Goal: Navigation & Orientation: Find specific page/section

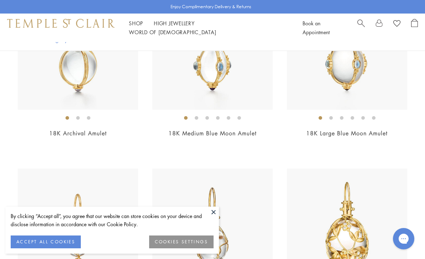
scroll to position [145, 0]
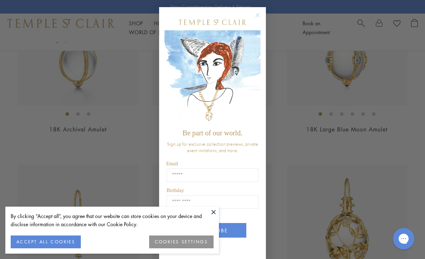
click at [258, 23] on button "Close dialog" at bounding box center [261, 18] width 9 height 9
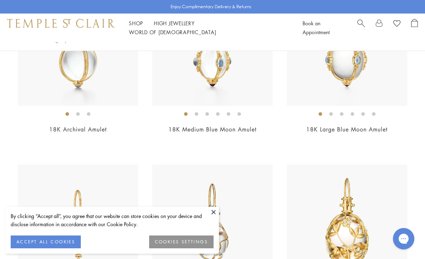
click at [209, 217] on button at bounding box center [213, 212] width 11 height 11
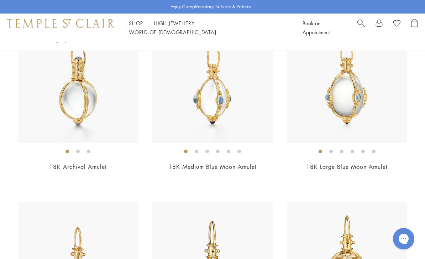
scroll to position [108, 0]
click at [238, 114] on img at bounding box center [212, 83] width 120 height 120
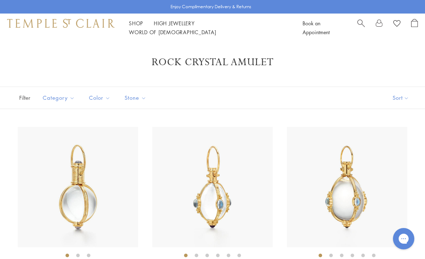
scroll to position [108, 0]
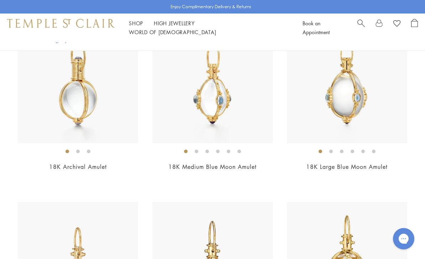
click at [350, 119] on img at bounding box center [347, 83] width 120 height 120
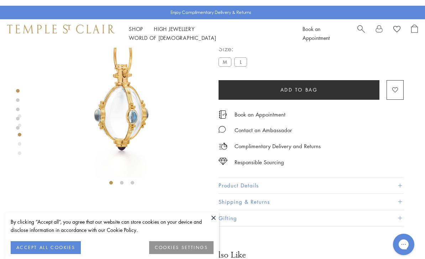
scroll to position [42, 0]
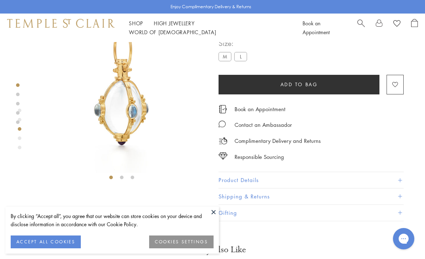
click at [64, 248] on button "ACCEPT ALL COOKIES" at bounding box center [46, 241] width 70 height 13
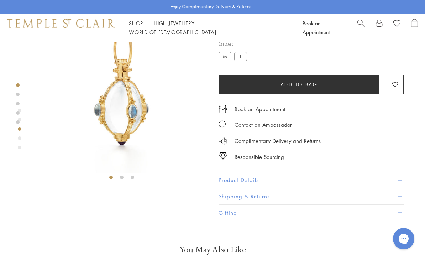
click at [388, 182] on button "Product Details" at bounding box center [311, 180] width 185 height 16
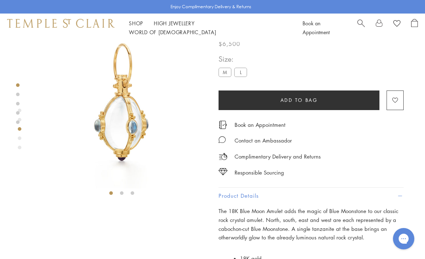
scroll to position [0, 0]
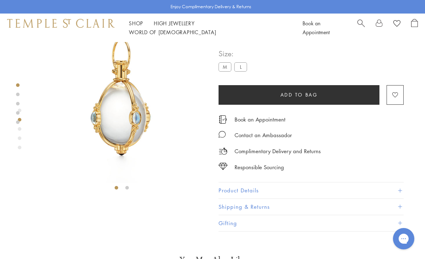
scroll to position [31, 0]
click at [303, 193] on button "Product Details" at bounding box center [311, 191] width 185 height 16
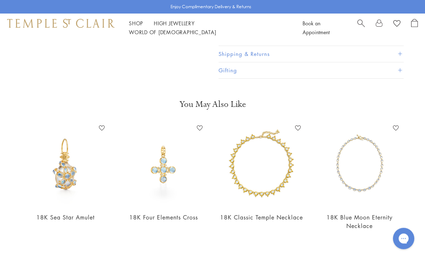
scroll to position [344, 0]
click at [155, 219] on link "18K Four Elements Cross" at bounding box center [163, 217] width 69 height 8
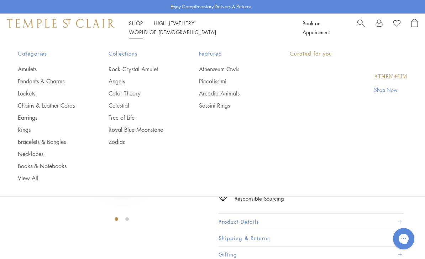
click at [134, 27] on link "Shop Shop" at bounding box center [136, 23] width 14 height 7
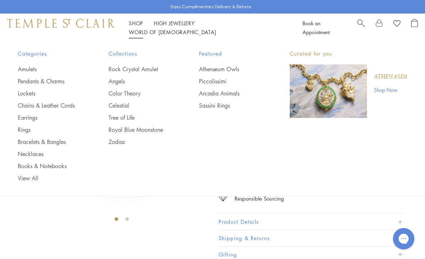
click at [30, 71] on link "Amulets" at bounding box center [49, 69] width 62 height 8
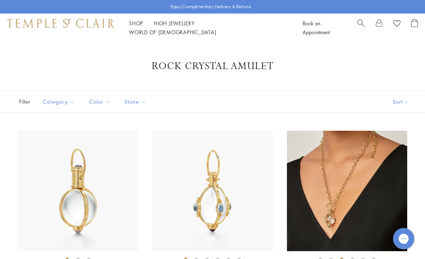
click at [136, 27] on link "Shop Shop" at bounding box center [136, 23] width 14 height 7
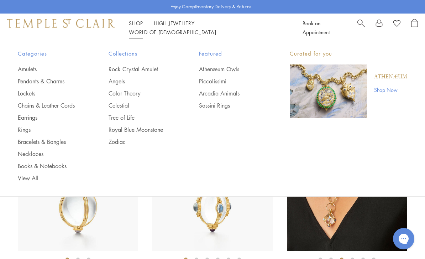
click at [54, 82] on link "Pendants & Charms" at bounding box center [49, 81] width 62 height 8
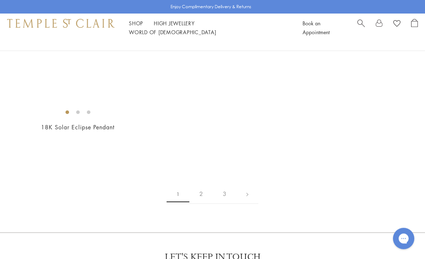
scroll to position [3931, 0]
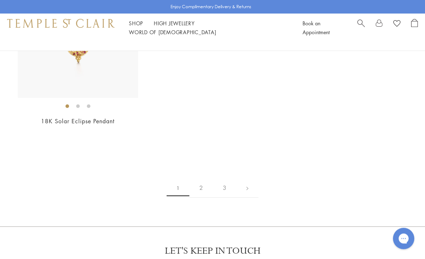
click at [204, 198] on link "2" at bounding box center [201, 188] width 24 height 20
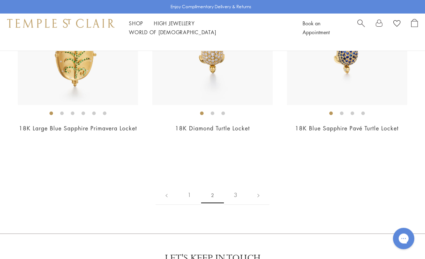
scroll to position [3388, 0]
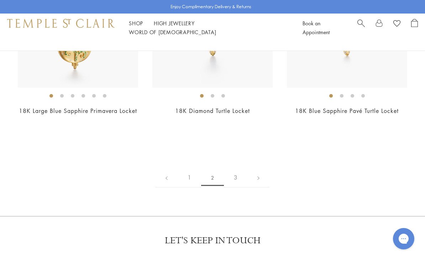
click at [236, 168] on link "3" at bounding box center [236, 178] width 24 height 20
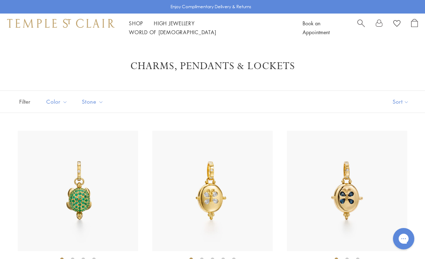
click at [134, 27] on link "Shop Shop" at bounding box center [136, 23] width 14 height 7
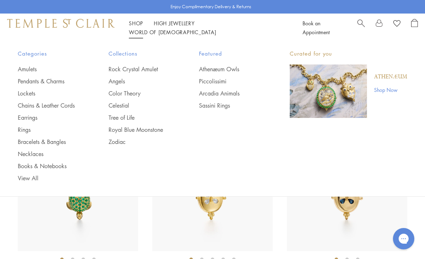
click at [70, 103] on link "Chains & Leather Cords" at bounding box center [49, 106] width 62 height 8
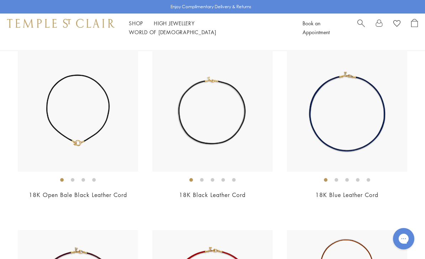
scroll to position [983, 0]
click at [212, 125] on img at bounding box center [212, 112] width 120 height 120
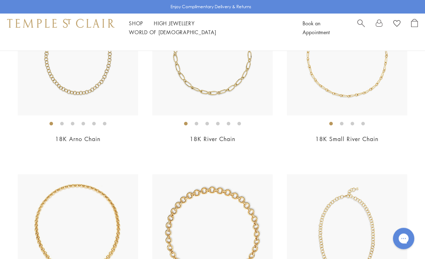
scroll to position [0, 0]
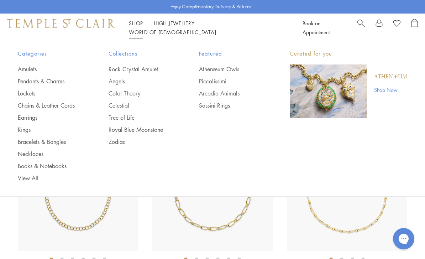
click at [30, 120] on link "Earrings" at bounding box center [49, 118] width 62 height 8
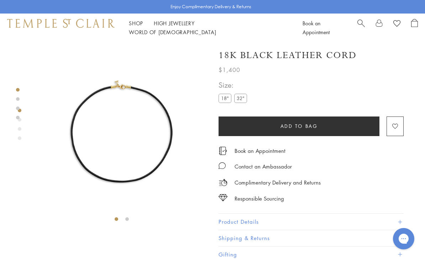
click at [244, 107] on div "**********" at bounding box center [311, 95] width 185 height 32
click at [247, 101] on label "32"" at bounding box center [240, 98] width 13 height 9
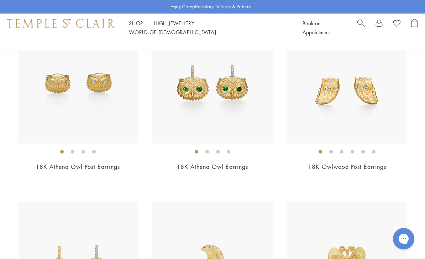
scroll to position [286, 0]
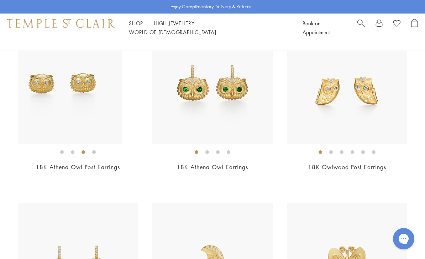
click at [82, 153] on li at bounding box center [84, 152] width 4 height 4
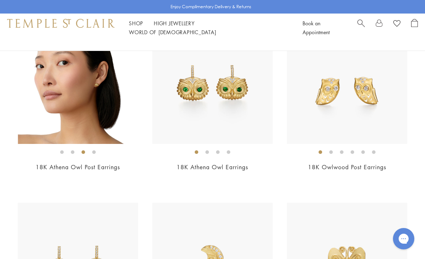
click at [123, 106] on img at bounding box center [78, 84] width 120 height 120
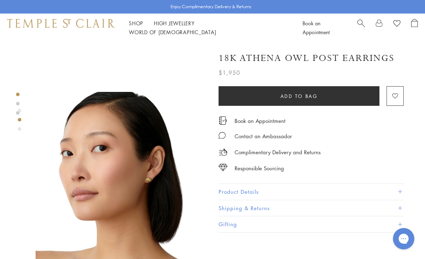
scroll to position [125, 0]
